Goal: Task Accomplishment & Management: Manage account settings

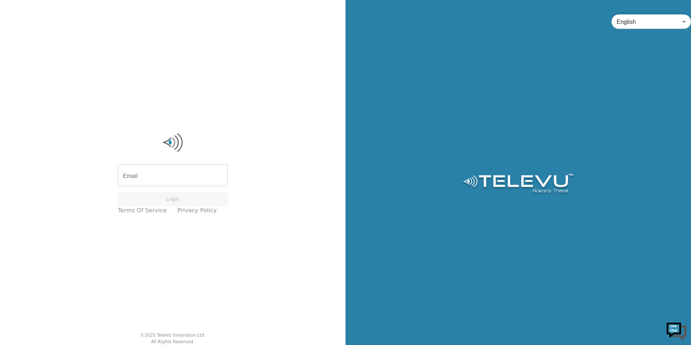
click at [165, 184] on input "Email" at bounding box center [173, 176] width 110 height 20
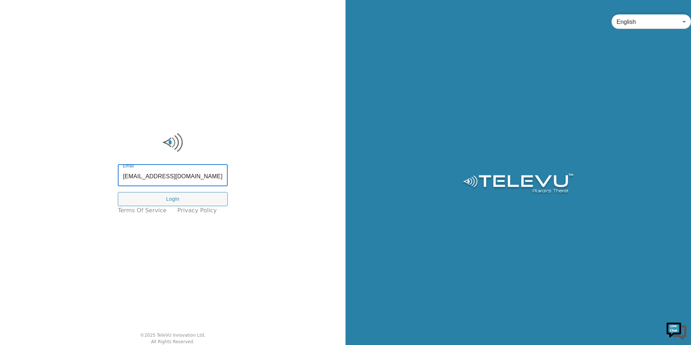
type input "[EMAIL_ADDRESS][DOMAIN_NAME]"
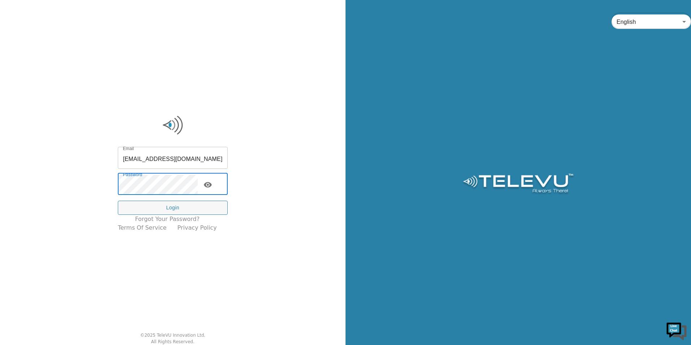
click at [169, 161] on input "[EMAIL_ADDRESS][DOMAIN_NAME]" at bounding box center [173, 159] width 110 height 20
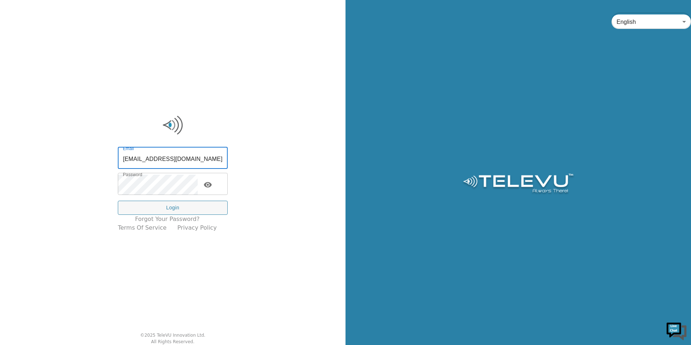
click at [169, 161] on input "ali.ibrahim.ahmed@gmail.com" at bounding box center [173, 159] width 110 height 20
type input "ali.ahmed@nshealth.ca"
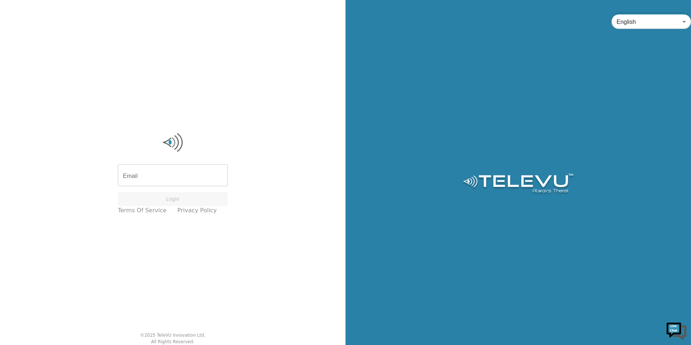
click at [176, 169] on input "Email" at bounding box center [173, 176] width 110 height 20
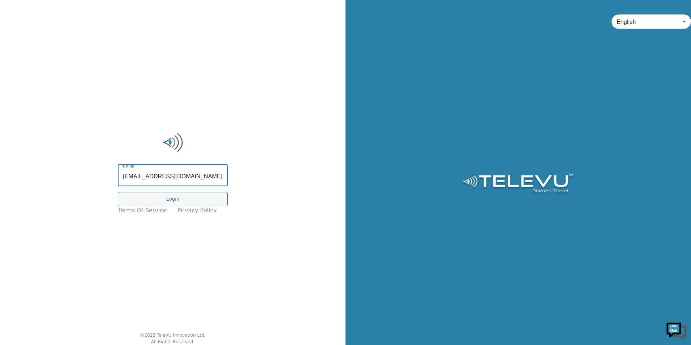
type input "[EMAIL_ADDRESS][DOMAIN_NAME]"
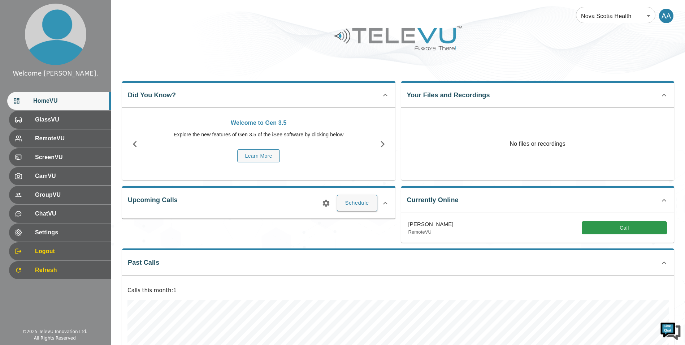
scroll to position [93, 0]
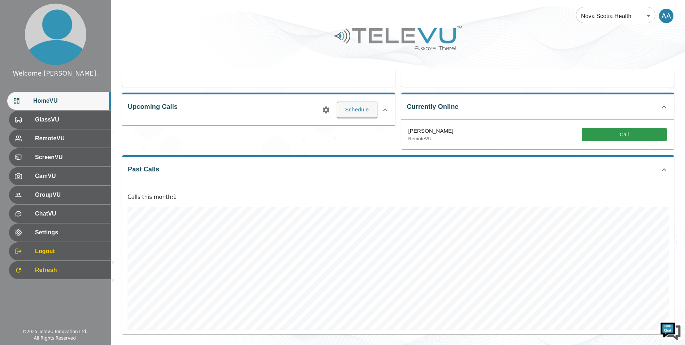
click at [39, 100] on span "HomeVU" at bounding box center [69, 100] width 72 height 9
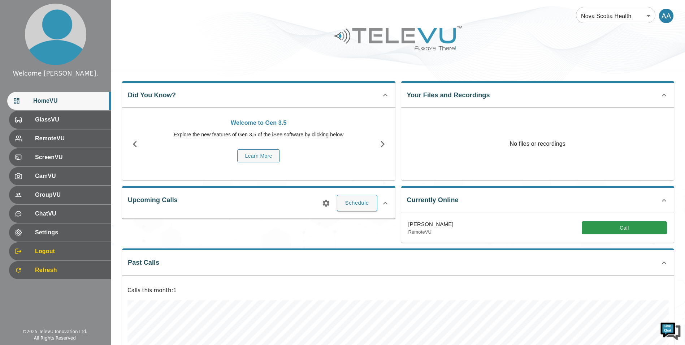
click at [184, 38] on div at bounding box center [398, 43] width 574 height 41
click at [53, 123] on span "GlassVU" at bounding box center [69, 119] width 72 height 9
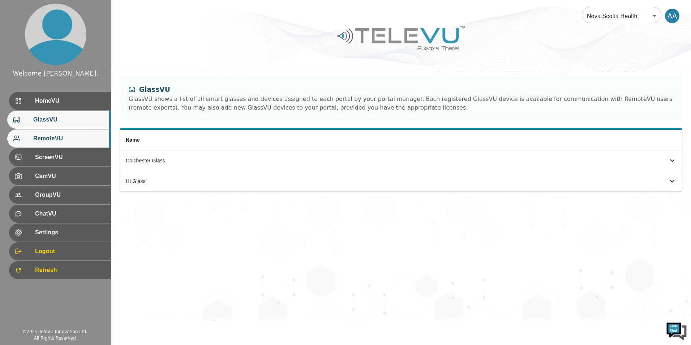
click at [71, 132] on div "RemoteVU" at bounding box center [59, 138] width 104 height 18
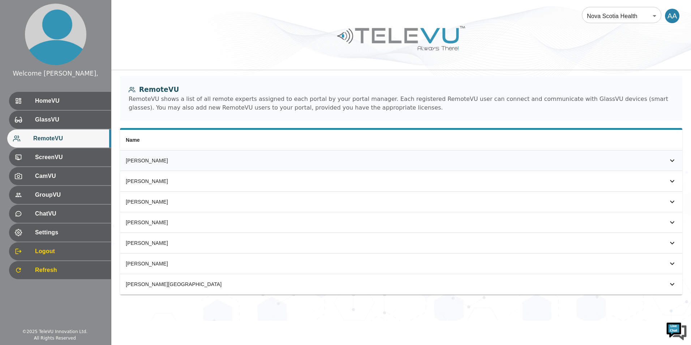
click at [674, 157] on icon "simple table" at bounding box center [672, 160] width 9 height 9
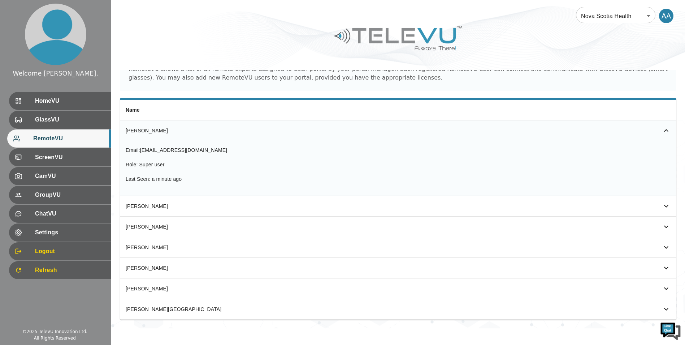
scroll to position [31, 0]
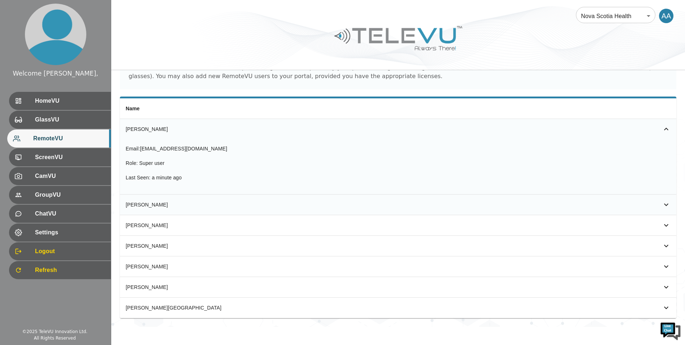
click at [172, 201] on div "Hoogerboord, Cornelis" at bounding box center [320, 204] width 389 height 7
click at [46, 235] on span "Settings" at bounding box center [69, 232] width 72 height 9
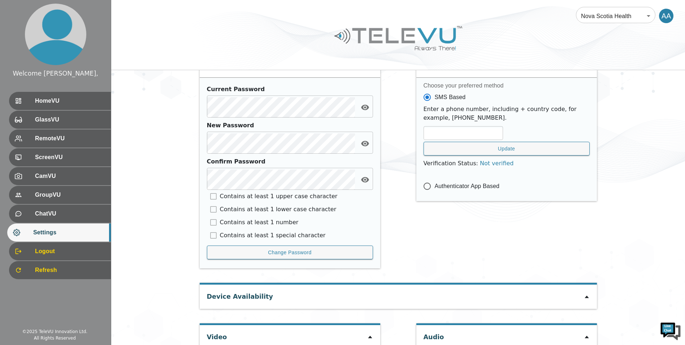
scroll to position [296, 0]
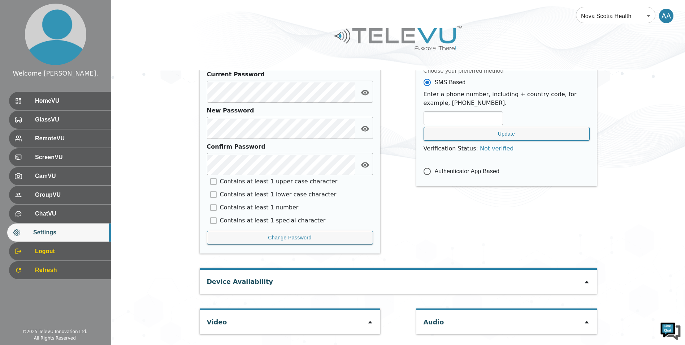
click at [585, 283] on icon at bounding box center [587, 282] width 6 height 6
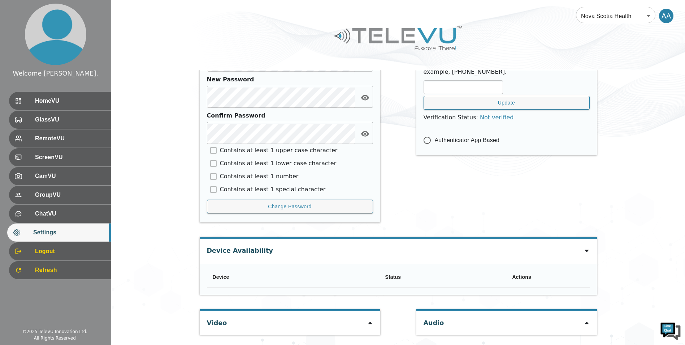
scroll to position [328, 0]
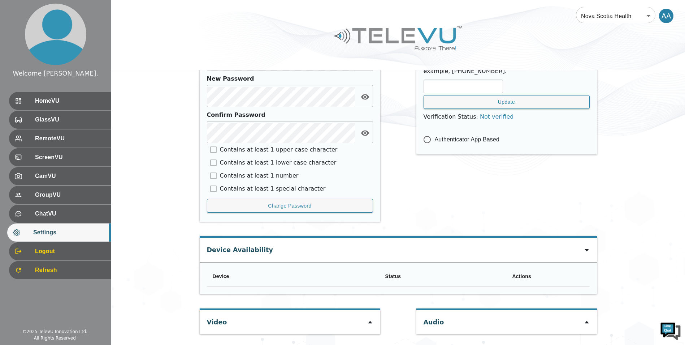
click at [362, 322] on div "Video" at bounding box center [290, 322] width 181 height 24
click at [372, 323] on icon at bounding box center [370, 322] width 6 height 6
click at [584, 322] on icon at bounding box center [587, 322] width 6 height 6
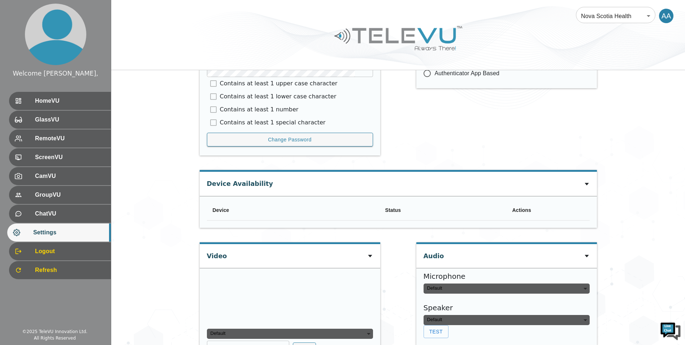
scroll to position [430, 0]
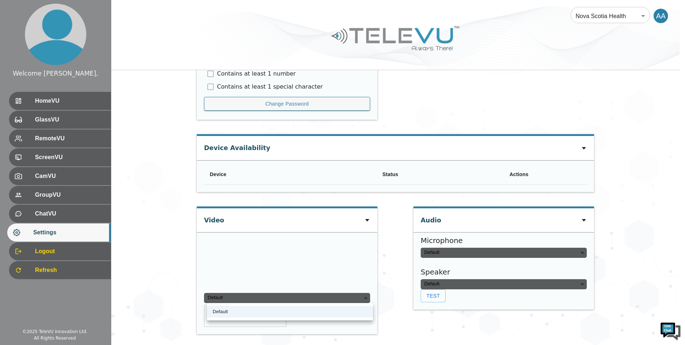
click at [367, 297] on div "Default" at bounding box center [287, 298] width 166 height 10
click at [356, 311] on li "Default" at bounding box center [290, 312] width 166 height 12
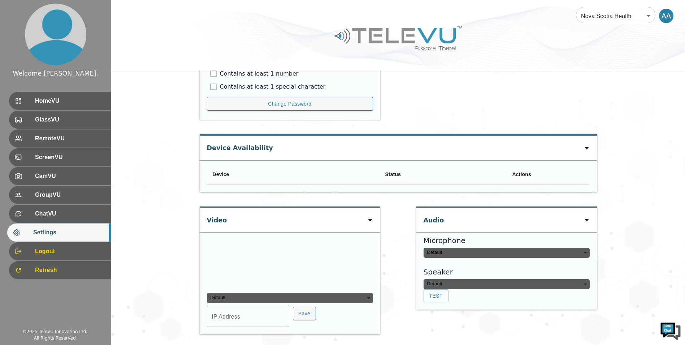
click at [263, 311] on input "IP Address" at bounding box center [248, 316] width 82 height 20
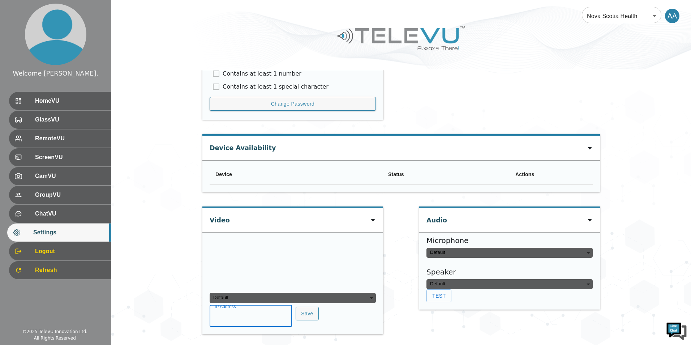
click at [475, 252] on div "Default" at bounding box center [509, 253] width 166 height 10
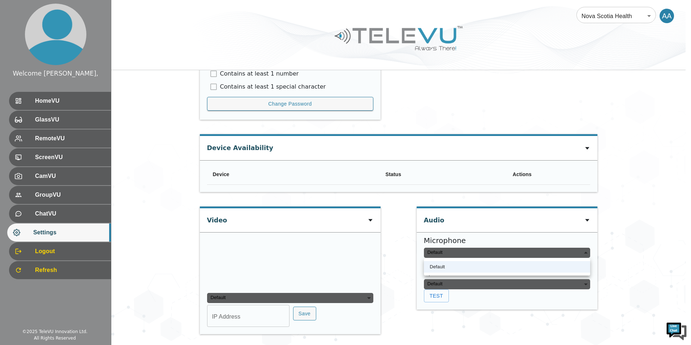
click at [468, 266] on li "Default" at bounding box center [507, 267] width 166 height 12
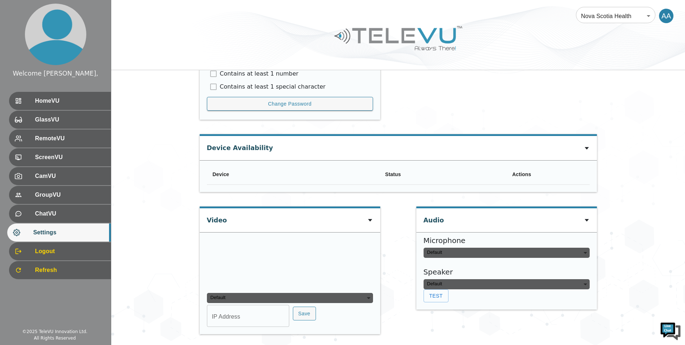
click at [458, 286] on div "Default" at bounding box center [507, 284] width 166 height 10
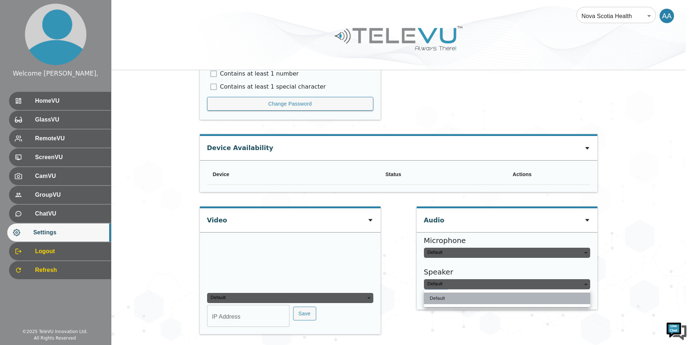
click at [444, 298] on li "Default" at bounding box center [507, 298] width 166 height 12
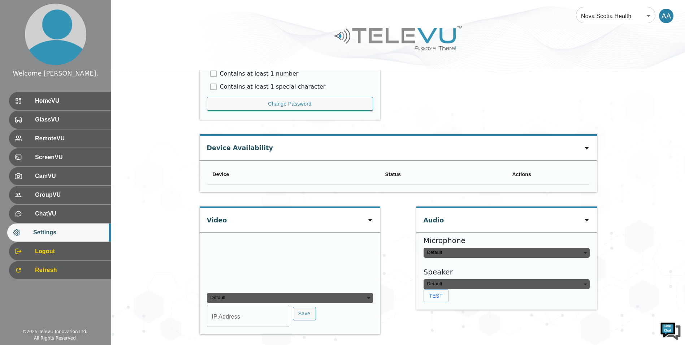
click at [429, 296] on button "Test" at bounding box center [436, 295] width 25 height 13
type input "1d858896e2b19ff24d8896755d4fa07a3af444476dd740bfd4a41717f3b3a53d"
type input "default"
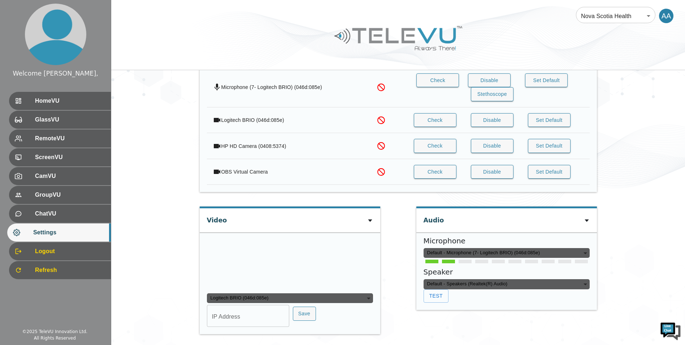
scroll to position [736, 0]
click at [465, 248] on div "Default - Microphone (7- Logitech BRIO) (046d:085e)" at bounding box center [507, 253] width 166 height 10
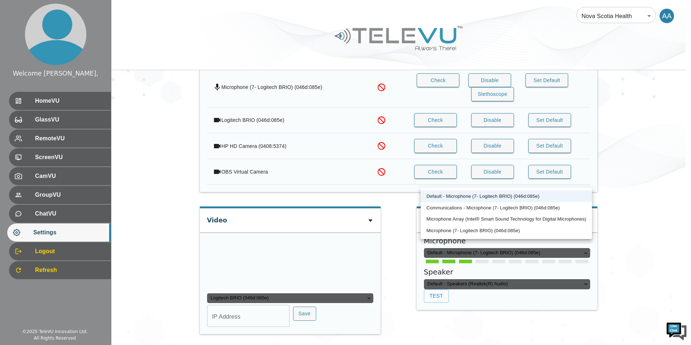
click at [526, 257] on div at bounding box center [345, 172] width 691 height 345
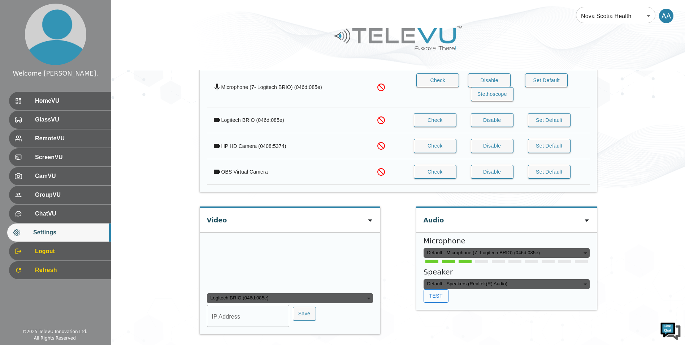
click at [444, 289] on button "Test" at bounding box center [436, 295] width 25 height 13
click at [53, 120] on span "GlassVU" at bounding box center [69, 119] width 72 height 9
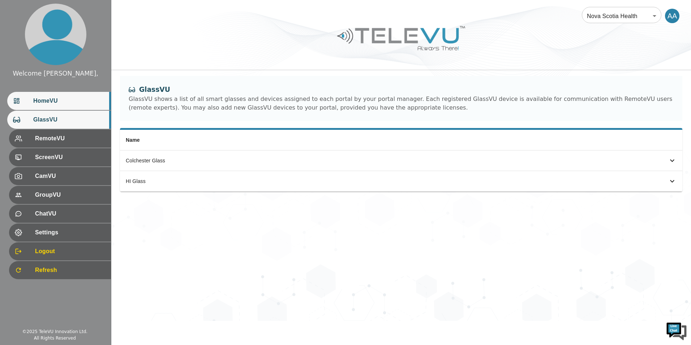
click at [52, 106] on div "HomeVU" at bounding box center [59, 101] width 104 height 18
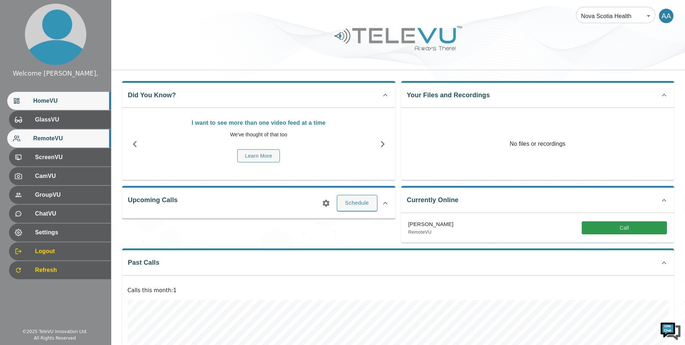
click at [63, 137] on span "RemoteVU" at bounding box center [69, 138] width 72 height 9
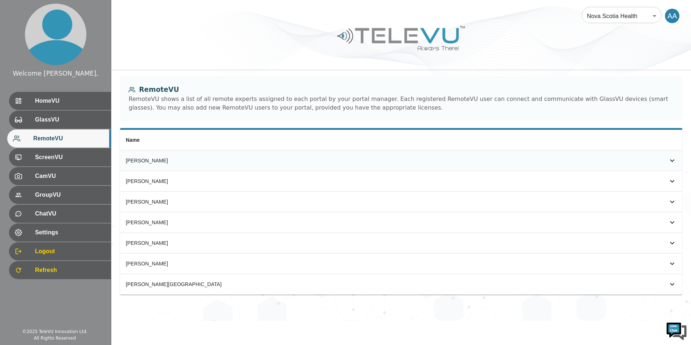
click at [184, 156] on th "[PERSON_NAME]" at bounding box center [322, 160] width 404 height 21
click at [668, 159] on icon "simple table" at bounding box center [672, 160] width 9 height 9
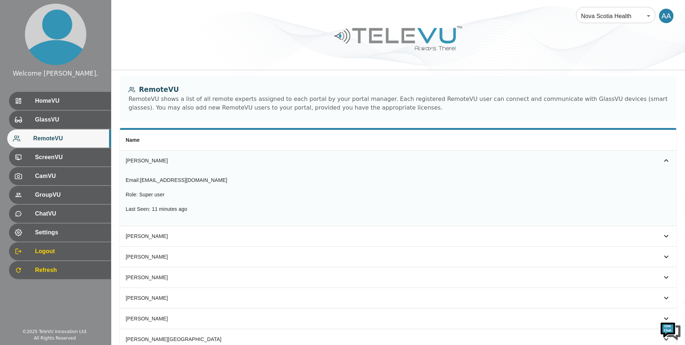
click at [43, 148] on ul "HomeVU GlassVU RemoteVU ScreenVU CamVU GroupVU ChatVU Settings Logout Refresh" at bounding box center [55, 186] width 111 height 194
click at [42, 156] on span "ScreenVU" at bounding box center [69, 157] width 72 height 9
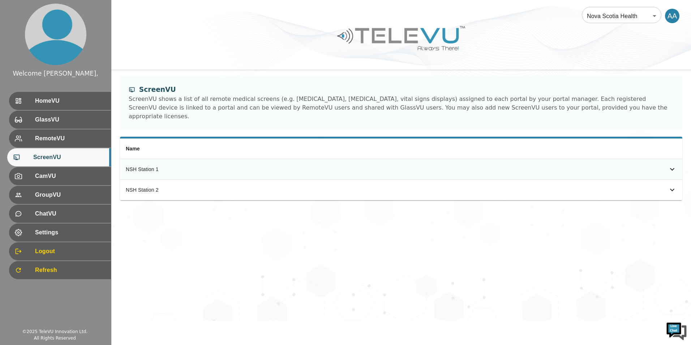
click at [669, 165] on icon "simple table" at bounding box center [672, 169] width 9 height 9
click at [670, 226] on icon "simple table" at bounding box center [672, 230] width 9 height 9
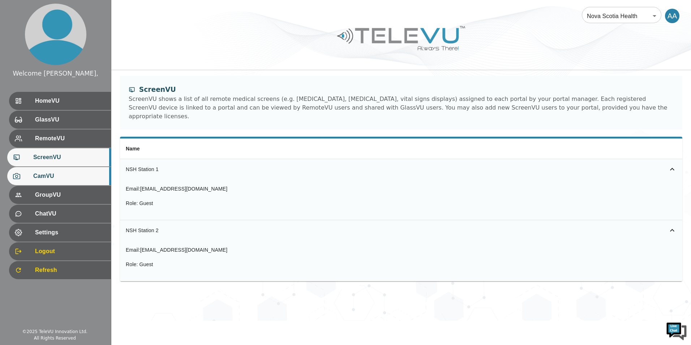
click at [38, 170] on div "CamVU" at bounding box center [59, 176] width 104 height 18
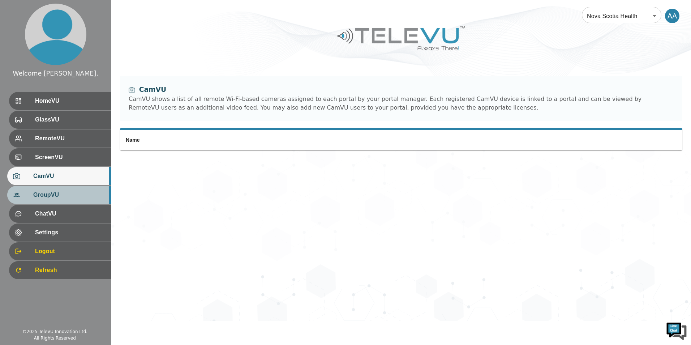
click at [52, 198] on span "GroupVU" at bounding box center [69, 194] width 72 height 9
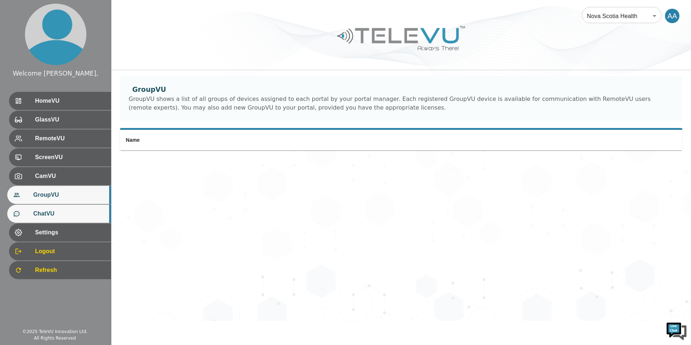
click at [77, 211] on span "ChatVU" at bounding box center [69, 213] width 72 height 9
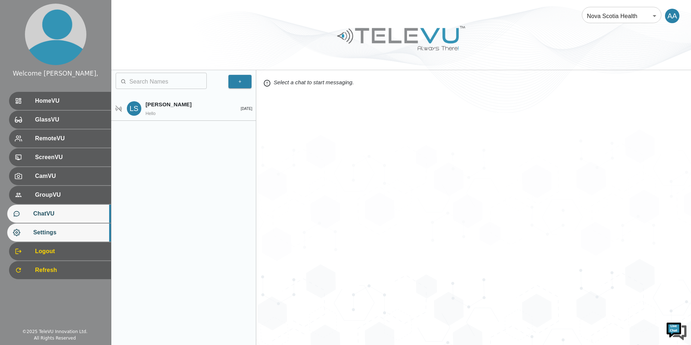
click at [59, 228] on span "Settings" at bounding box center [69, 232] width 72 height 9
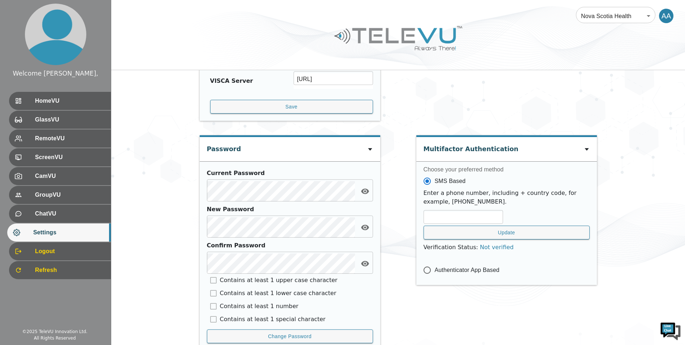
scroll to position [296, 0]
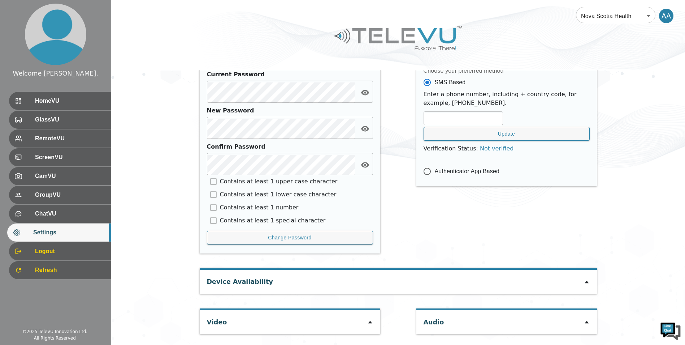
click at [367, 320] on icon at bounding box center [370, 322] width 6 height 6
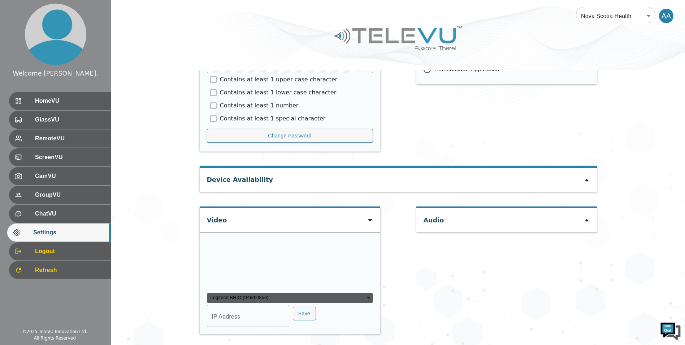
scroll to position [467, 0]
click at [263, 322] on input "IP Address" at bounding box center [248, 316] width 82 height 20
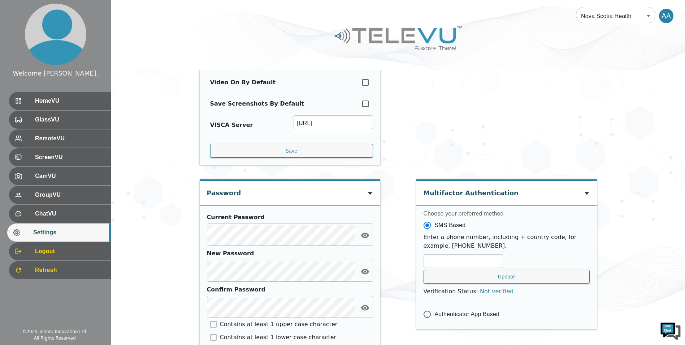
scroll to position [0, 0]
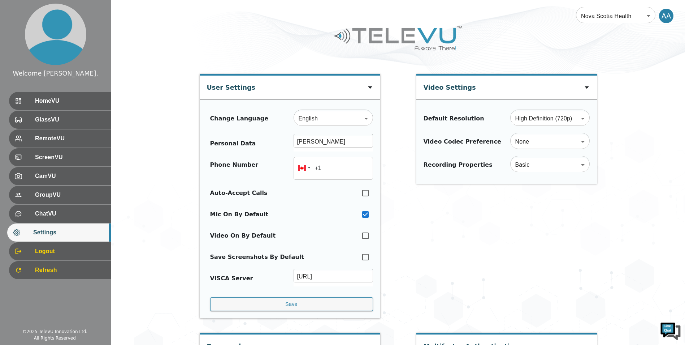
click at [664, 17] on div "AA" at bounding box center [666, 16] width 14 height 14
click at [663, 17] on div "AA" at bounding box center [666, 16] width 14 height 14
click at [666, 17] on div "AA" at bounding box center [666, 16] width 14 height 14
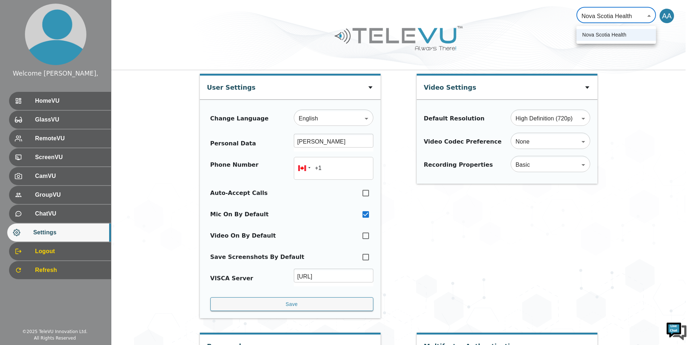
click at [669, 19] on div at bounding box center [345, 172] width 691 height 345
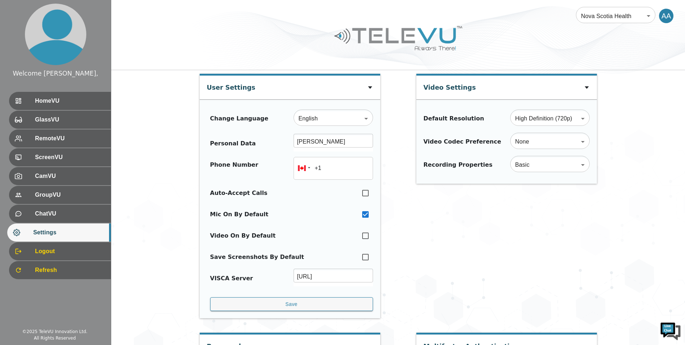
click at [669, 19] on div "AA" at bounding box center [666, 16] width 14 height 14
click at [668, 18] on div "AA" at bounding box center [666, 16] width 14 height 14
click at [40, 253] on span "Logout" at bounding box center [69, 251] width 72 height 9
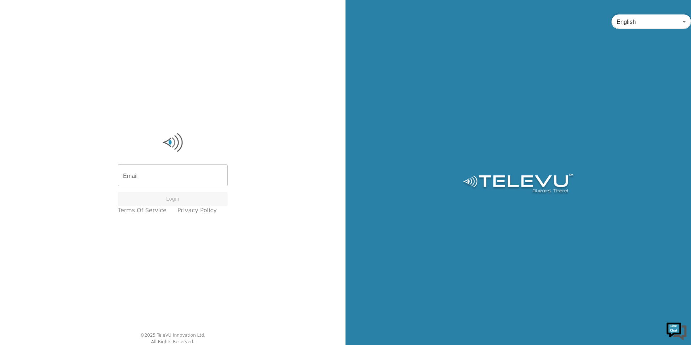
click at [163, 177] on input "Email" at bounding box center [173, 176] width 110 height 20
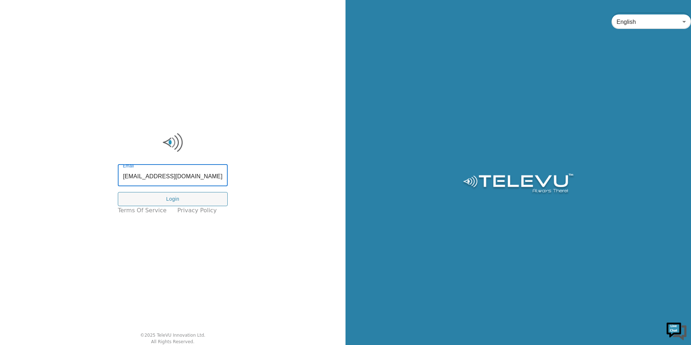
type input "ali.ahmed@nshealth.ca"
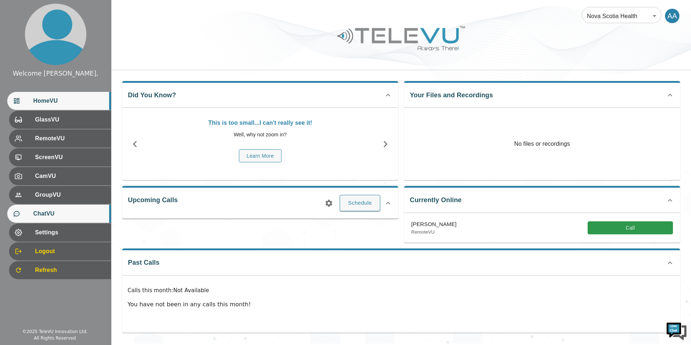
click at [71, 217] on span "ChatVU" at bounding box center [69, 213] width 72 height 9
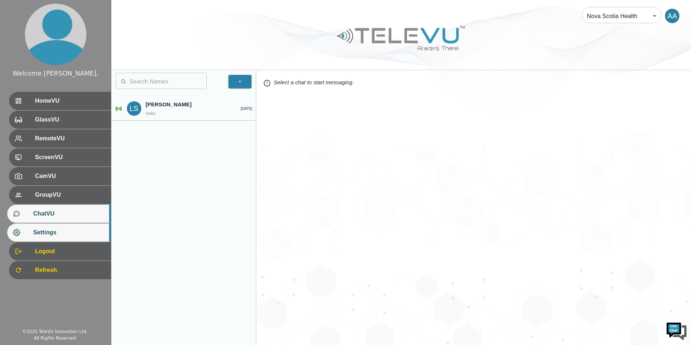
click at [63, 231] on span "Settings" at bounding box center [69, 232] width 72 height 9
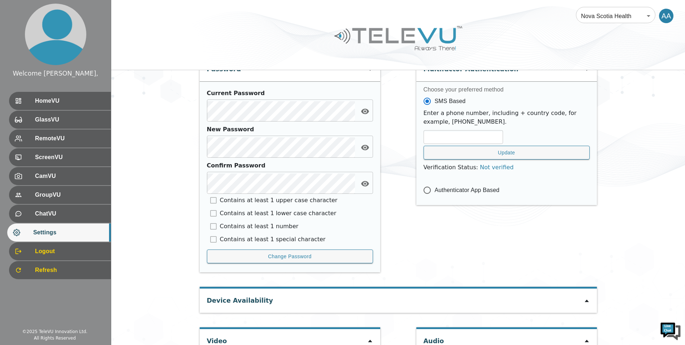
scroll to position [296, 0]
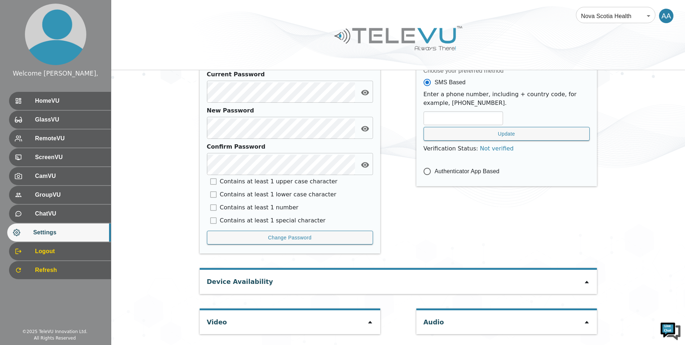
click at [371, 320] on icon at bounding box center [370, 322] width 6 height 6
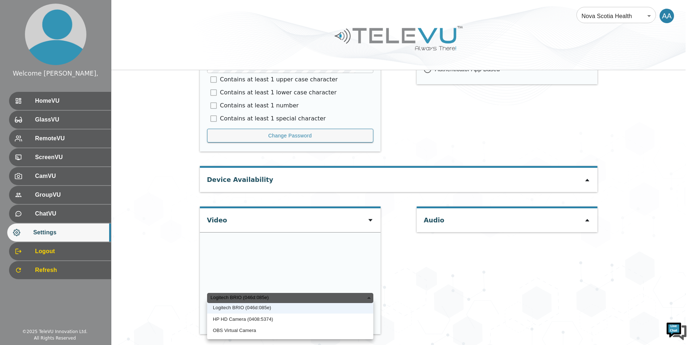
click at [355, 299] on div "Logitech BRIO (046d:085e)" at bounding box center [290, 298] width 166 height 10
click at [330, 319] on li "HP HD Camera (0408:5374)" at bounding box center [290, 319] width 166 height 12
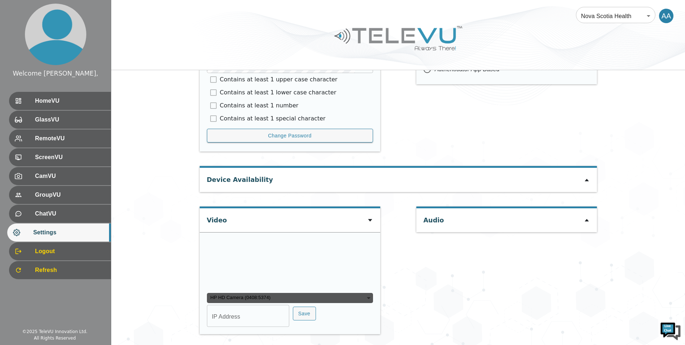
scroll to position [468, 0]
click at [364, 296] on div "HP HD Camera (0408:5374)" at bounding box center [290, 298] width 166 height 10
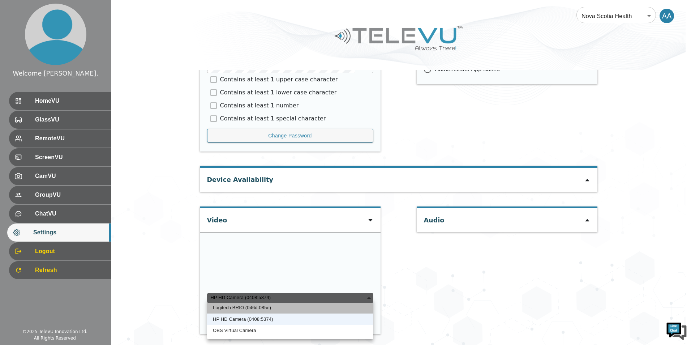
click at [331, 305] on li "Logitech BRIO (046d:085e)" at bounding box center [290, 308] width 166 height 12
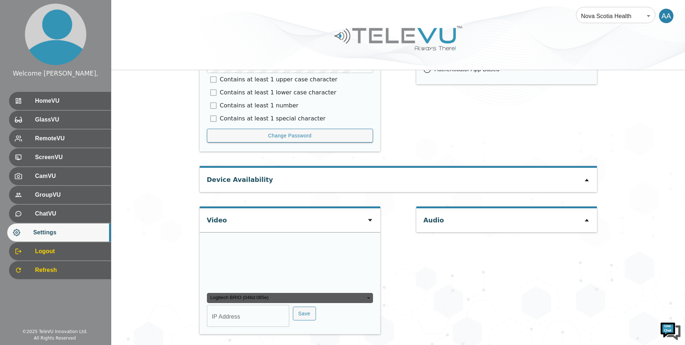
click at [330, 297] on div "Logitech BRIO (046d:085e)" at bounding box center [290, 298] width 166 height 10
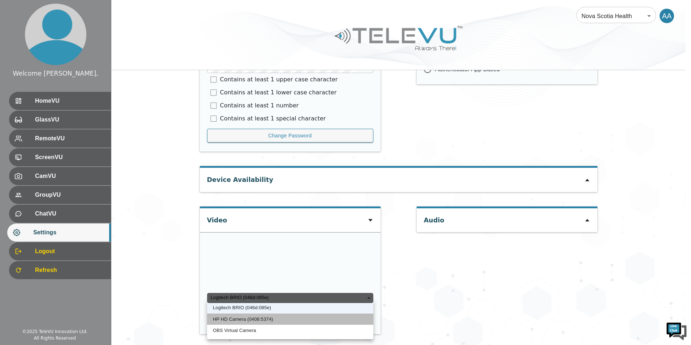
click at [297, 321] on li "HP HD Camera (0408:5374)" at bounding box center [290, 319] width 166 height 12
type input "b4c427e89b4dbdfe0a7f8957b39c0d72f8ce7faba8133f5524eb89bbccae530a"
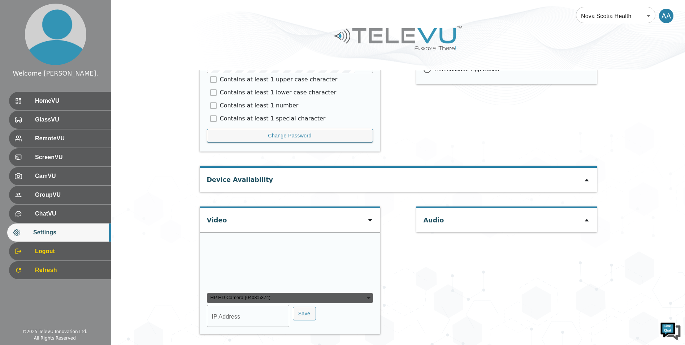
click at [263, 304] on div "HP HD Camera (0408:5374) b4c427e89b4dbdfe0a7f8957b39c0d72f8ce7faba8133f5524eb89…" at bounding box center [290, 281] width 166 height 91
click at [251, 310] on input "IP Address" at bounding box center [248, 316] width 82 height 20
click at [369, 217] on icon at bounding box center [370, 220] width 6 height 6
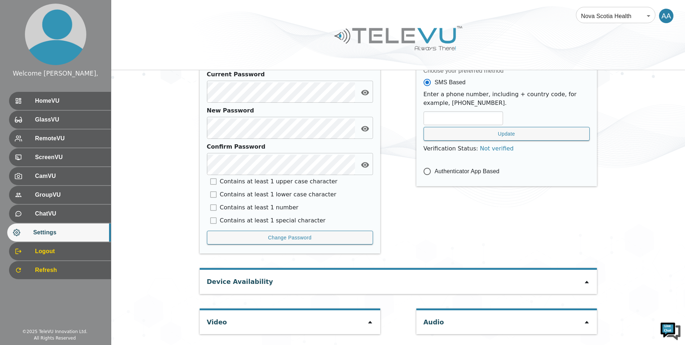
click at [461, 325] on div "Audio" at bounding box center [507, 322] width 181 height 24
click at [588, 322] on icon at bounding box center [587, 322] width 6 height 6
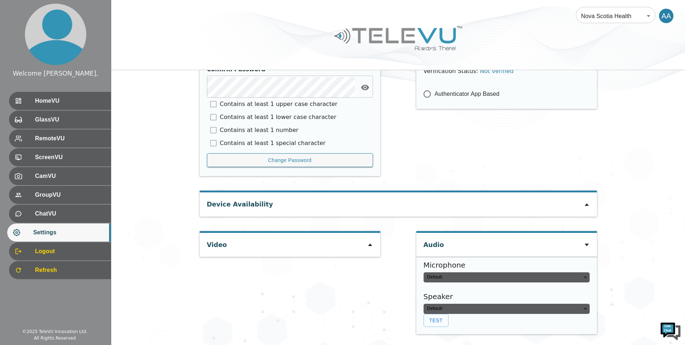
type input "default"
